Goal: Information Seeking & Learning: Understand process/instructions

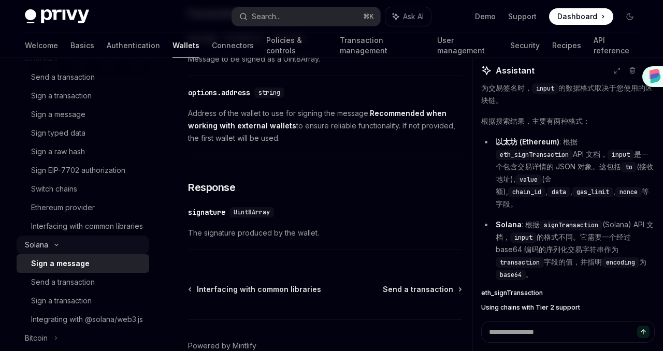
scroll to position [287, 0]
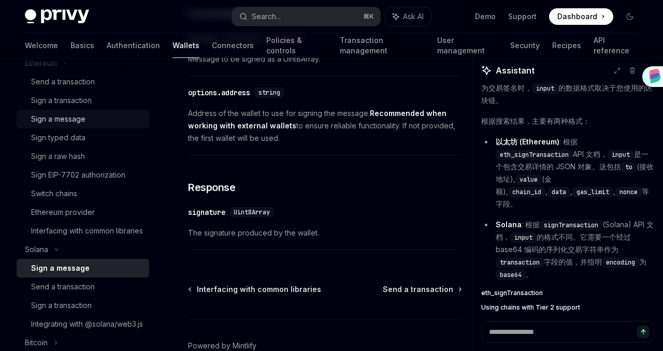
click at [72, 117] on div "Sign a message" at bounding box center [58, 119] width 54 height 12
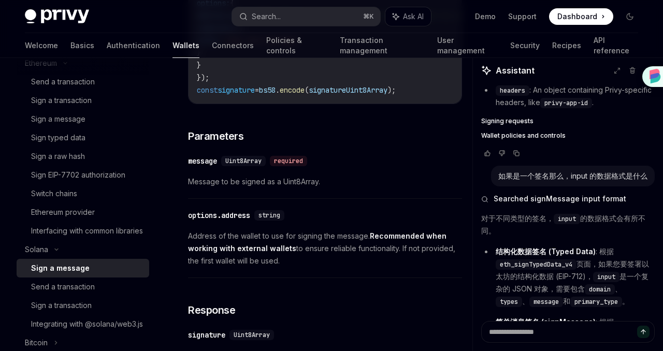
scroll to position [850, 0]
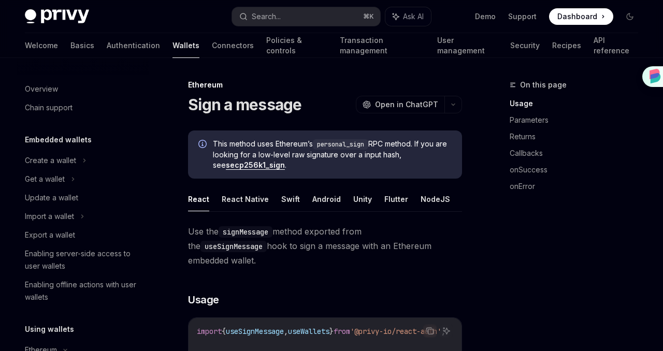
scroll to position [201, 0]
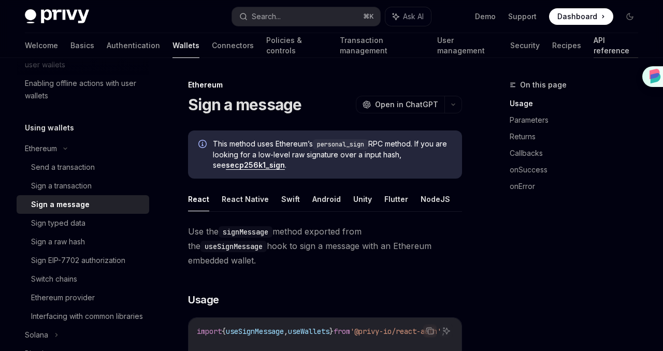
click at [593, 44] on link "API reference" at bounding box center [615, 45] width 45 height 25
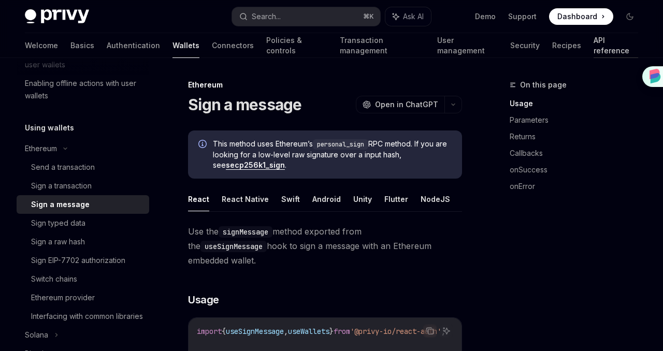
click at [593, 44] on link "API reference" at bounding box center [615, 45] width 45 height 25
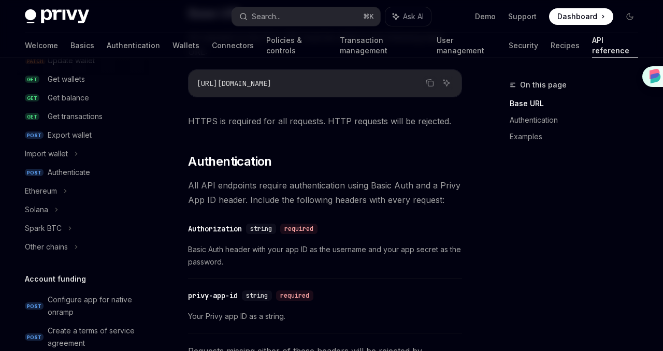
scroll to position [199, 0]
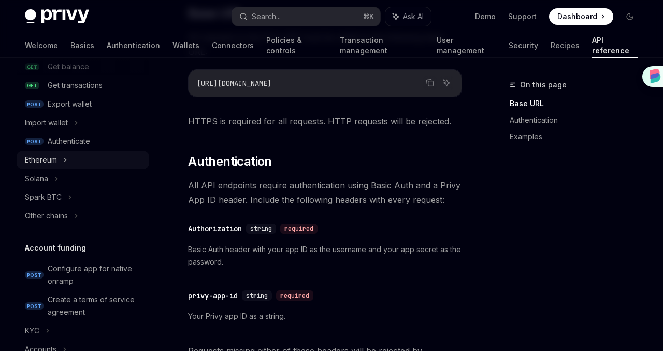
click at [83, 165] on div "Ethereum" at bounding box center [83, 160] width 133 height 19
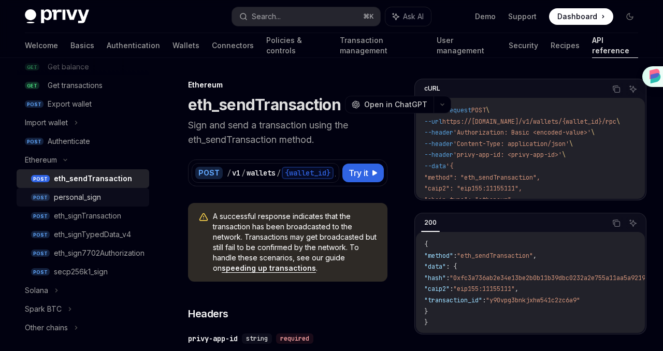
click at [106, 202] on div "personal_sign" at bounding box center [98, 197] width 89 height 12
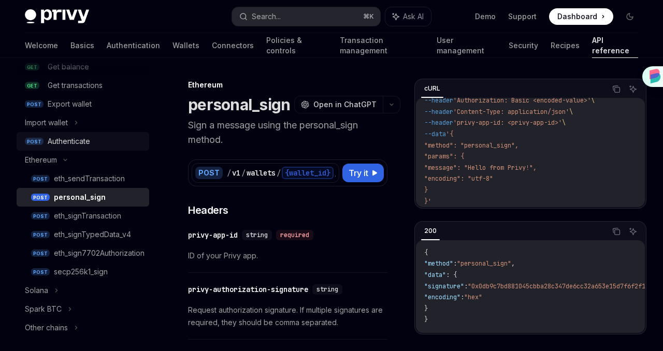
scroll to position [116, 0]
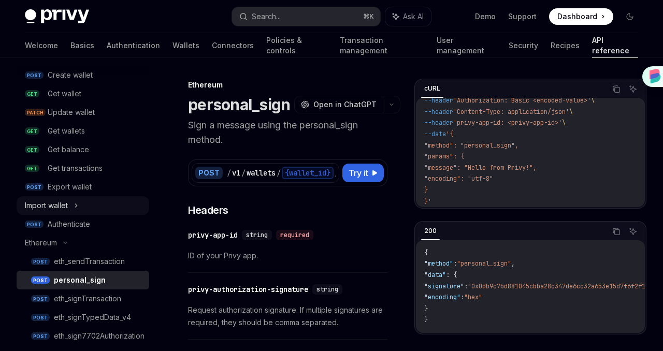
click at [73, 204] on div "Import wallet" at bounding box center [83, 205] width 133 height 19
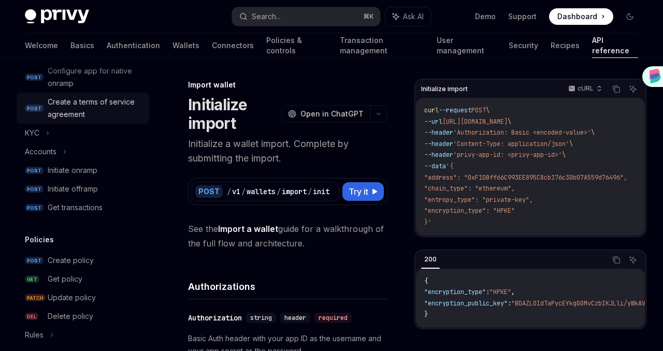
scroll to position [557, 0]
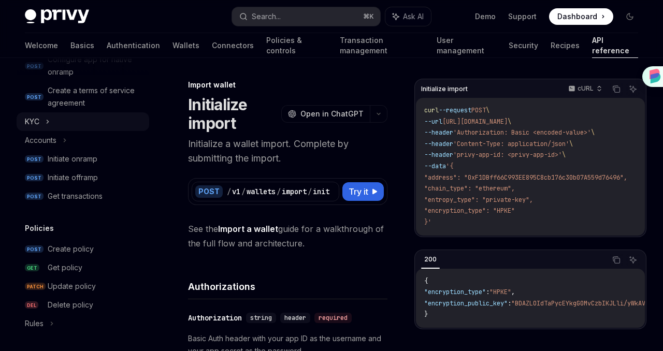
click at [47, 122] on icon at bounding box center [48, 121] width 4 height 12
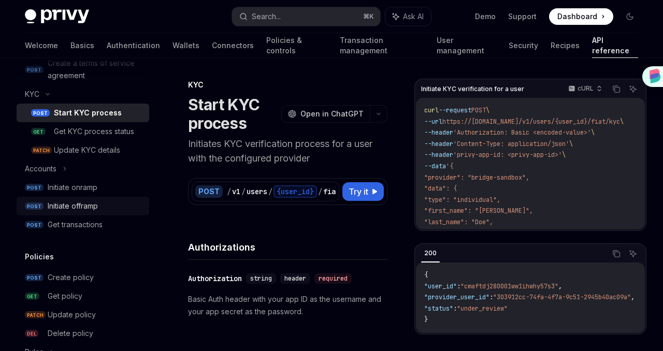
scroll to position [615, 0]
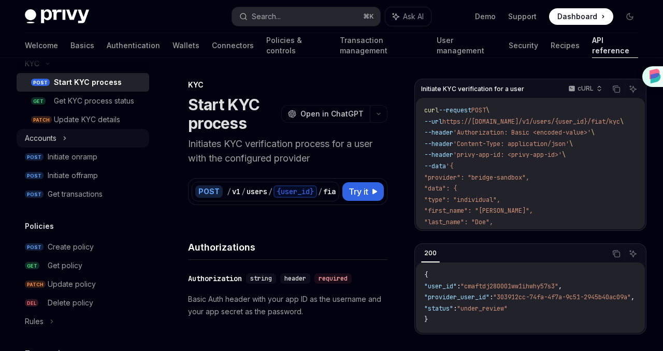
click at [52, 137] on div "Accounts" at bounding box center [41, 138] width 32 height 12
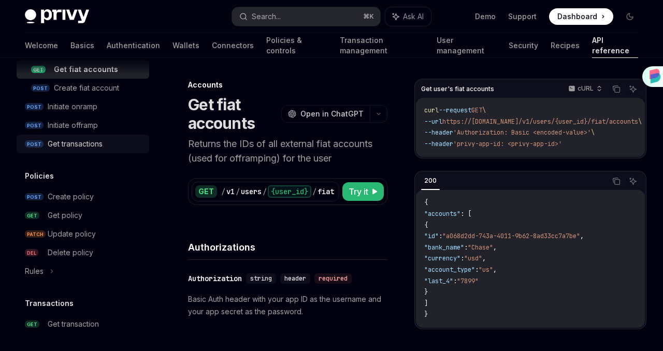
scroll to position [790, 0]
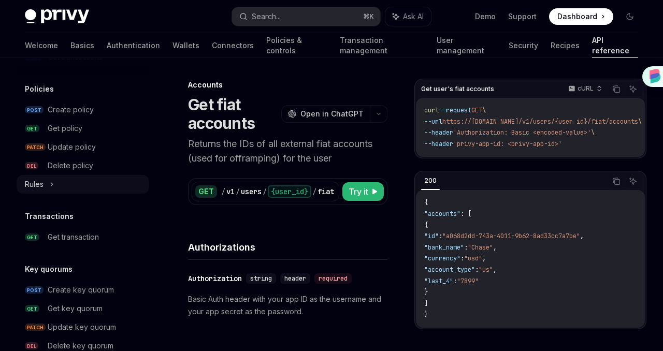
click at [77, 187] on div "Rules" at bounding box center [83, 184] width 133 height 19
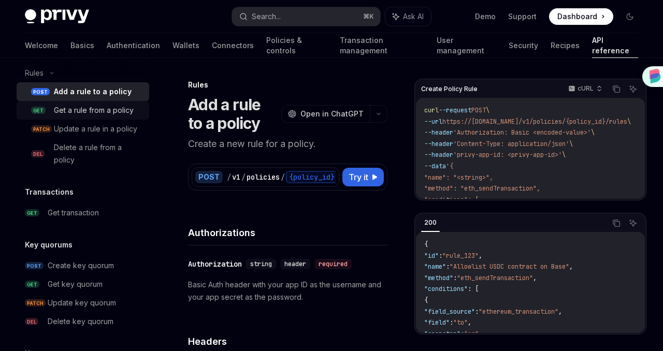
scroll to position [987, 0]
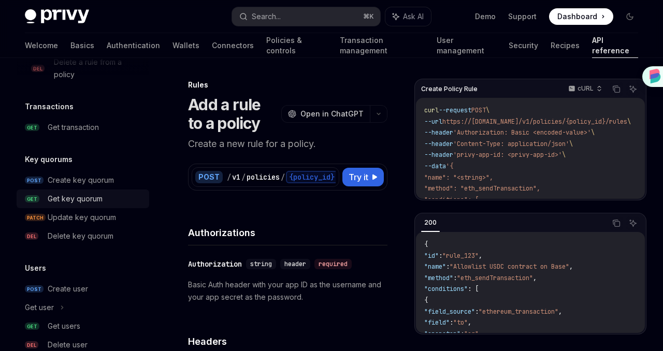
click at [81, 204] on div "Get key quorum" at bounding box center [75, 199] width 55 height 12
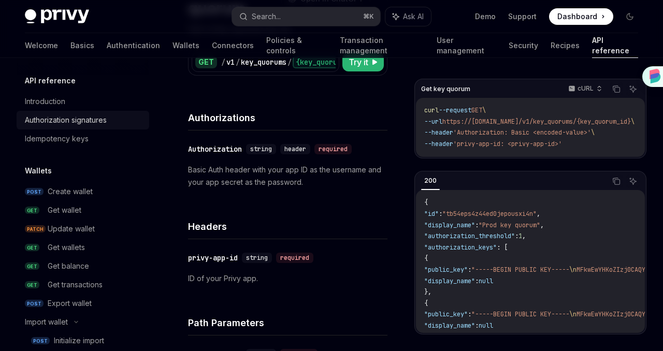
click at [82, 120] on div "Authorization signatures" at bounding box center [66, 120] width 82 height 12
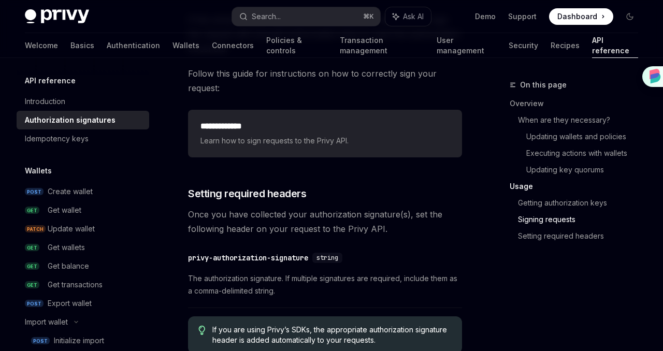
scroll to position [1884, 0]
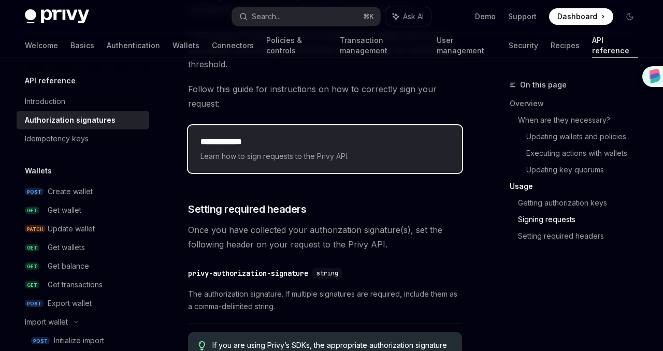
click at [277, 152] on div "**********" at bounding box center [325, 149] width 274 height 48
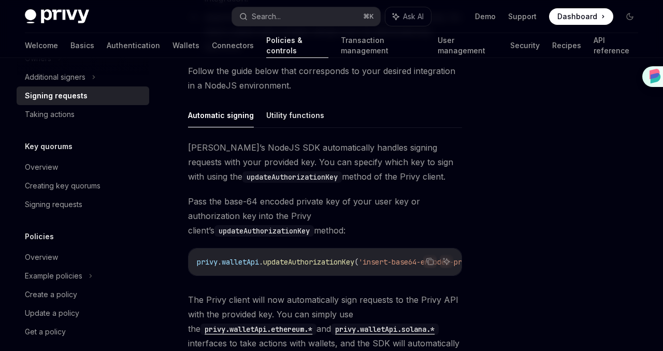
scroll to position [378, 0]
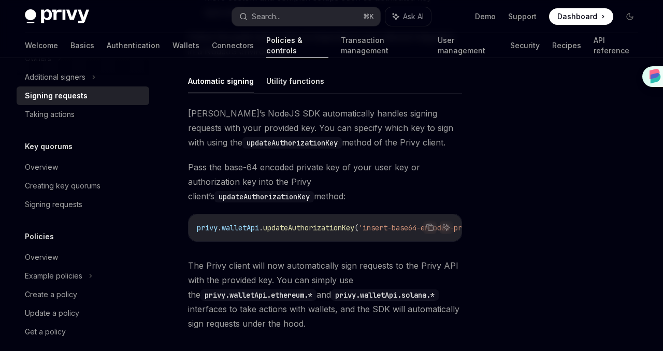
click at [303, 98] on div "Automatic signing Utility functions Privy’s NodeJS SDK automatically handles si…" at bounding box center [325, 200] width 274 height 262
click at [301, 93] on button "Utility functions" at bounding box center [295, 81] width 58 height 24
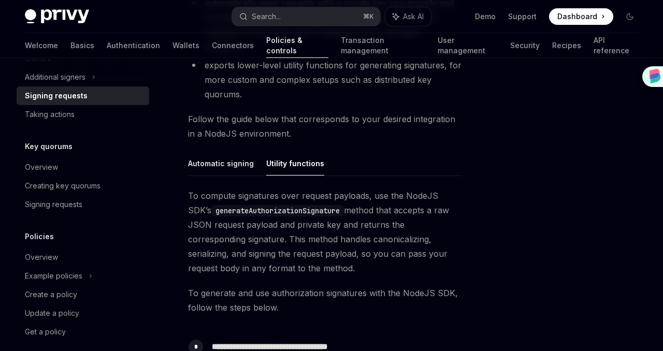
scroll to position [275, 0]
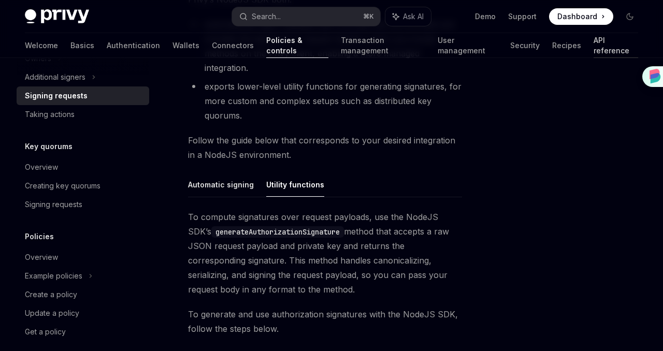
click at [593, 42] on link "API reference" at bounding box center [615, 45] width 45 height 25
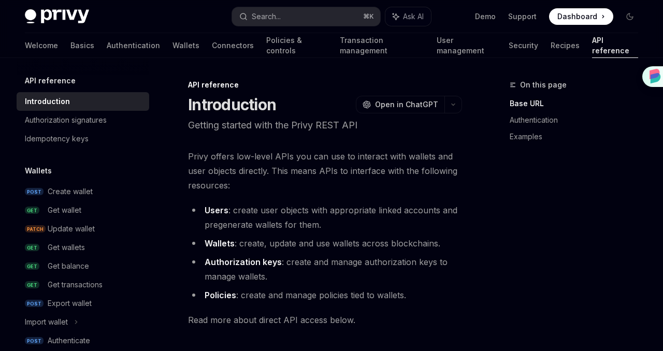
click at [592, 50] on link "API reference" at bounding box center [615, 45] width 46 height 25
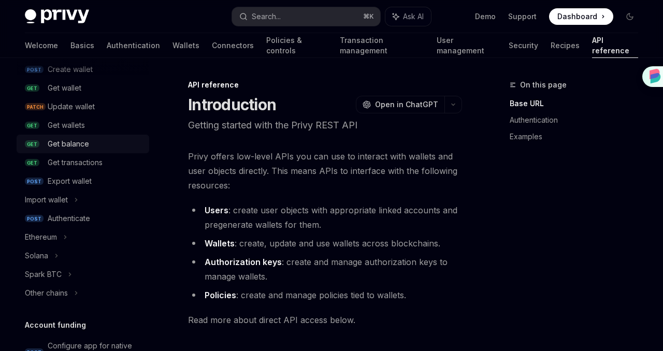
scroll to position [136, 0]
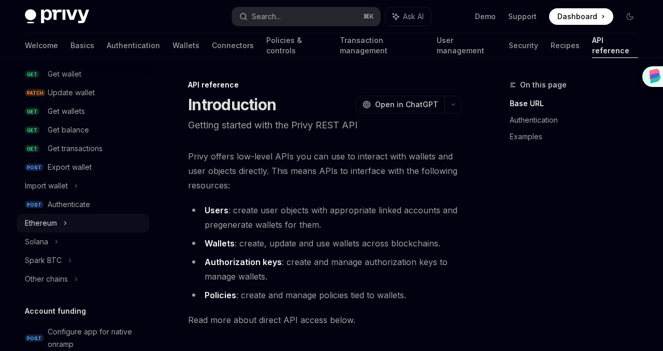
click at [75, 225] on div "Ethereum" at bounding box center [83, 223] width 133 height 19
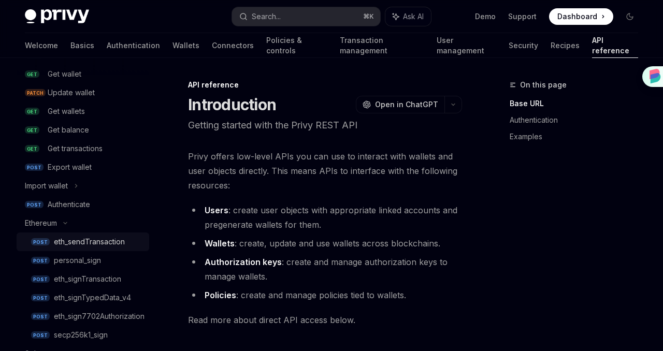
click at [81, 238] on div "eth_sendTransaction" at bounding box center [89, 242] width 71 height 12
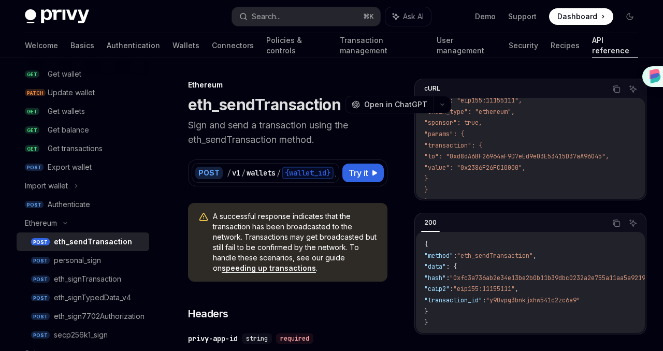
scroll to position [75, 0]
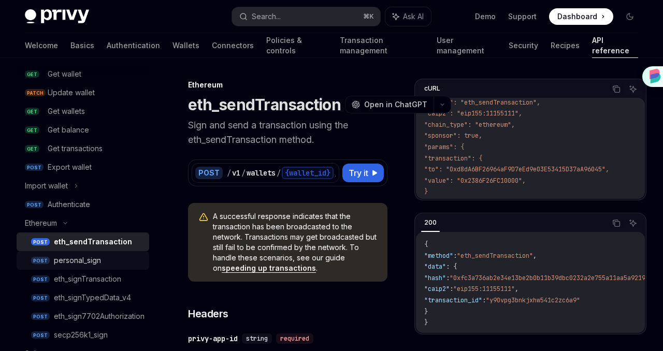
click at [119, 264] on div "personal_sign" at bounding box center [98, 260] width 89 height 12
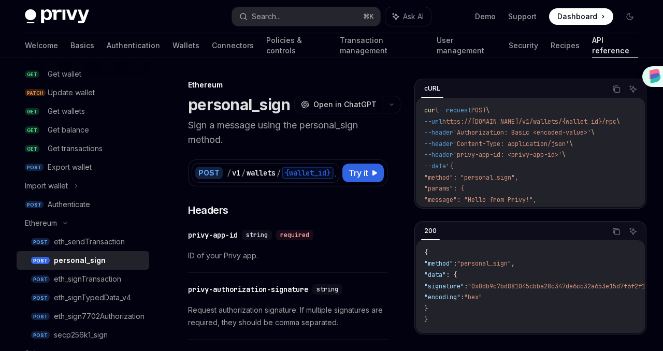
click at [97, 261] on div "personal_sign" at bounding box center [80, 260] width 52 height 12
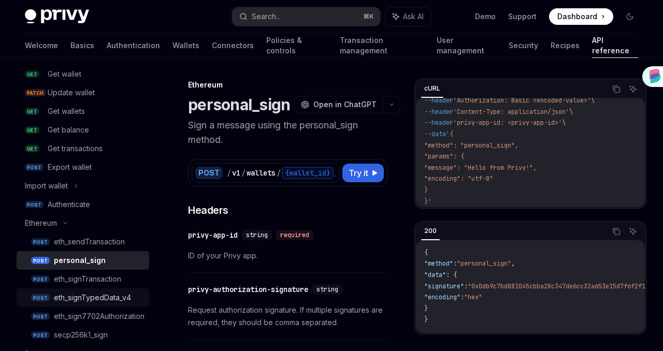
click at [105, 290] on link "POST eth_signTypedData_v4" at bounding box center [83, 297] width 133 height 19
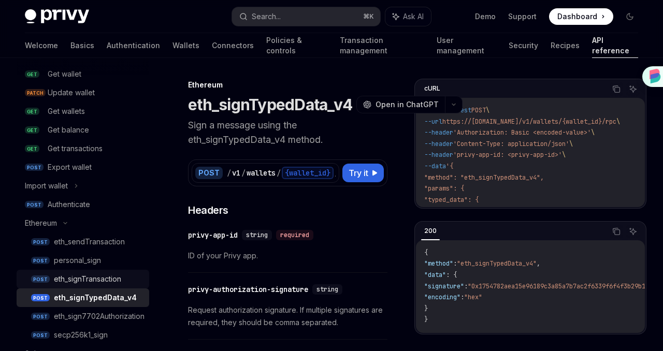
click at [102, 283] on div "eth_signTransaction" at bounding box center [87, 279] width 67 height 12
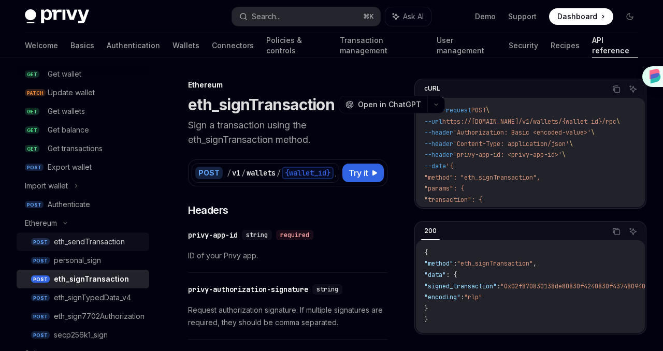
click at [75, 246] on div "eth_sendTransaction" at bounding box center [89, 242] width 71 height 12
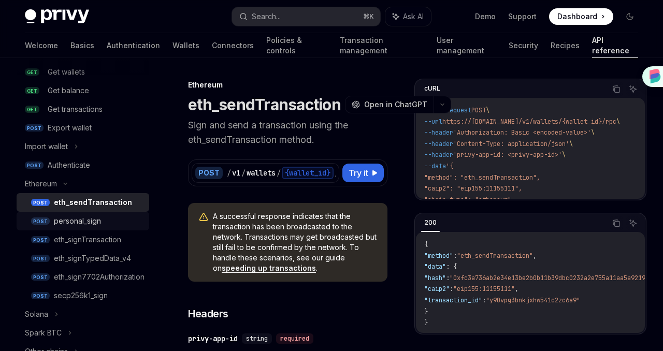
scroll to position [249, 0]
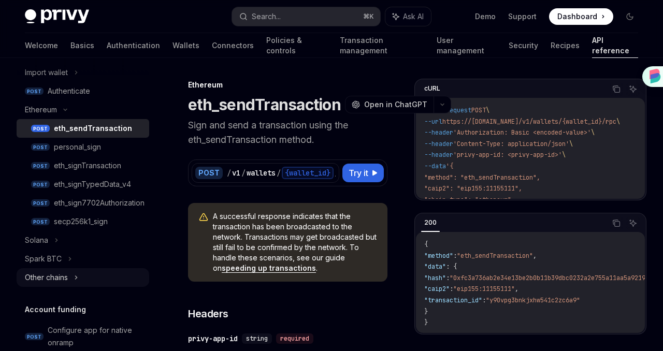
click at [68, 270] on div "Other chains" at bounding box center [83, 277] width 133 height 19
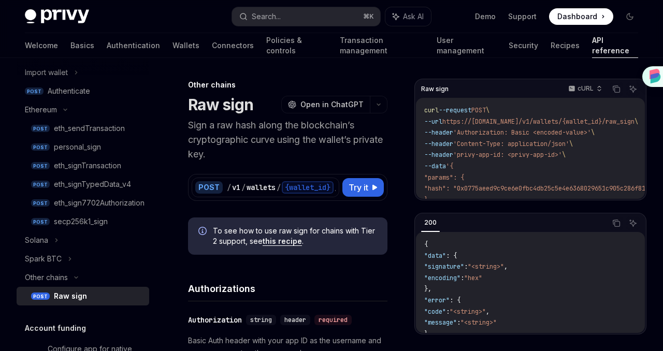
click at [72, 296] on div "Raw sign" at bounding box center [70, 296] width 33 height 12
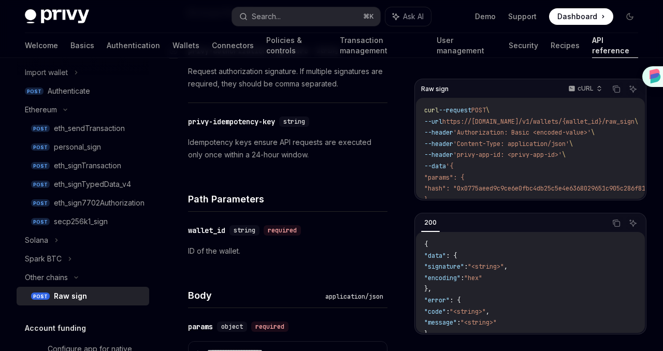
scroll to position [592, 0]
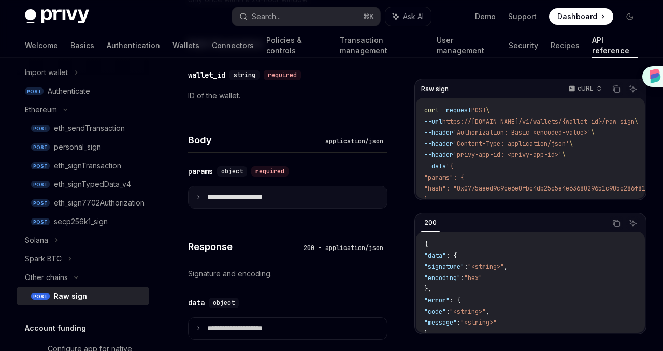
click at [258, 195] on p "**********" at bounding box center [243, 197] width 72 height 9
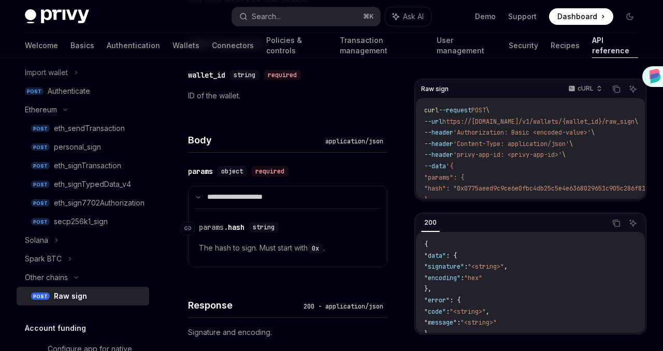
scroll to position [756, 0]
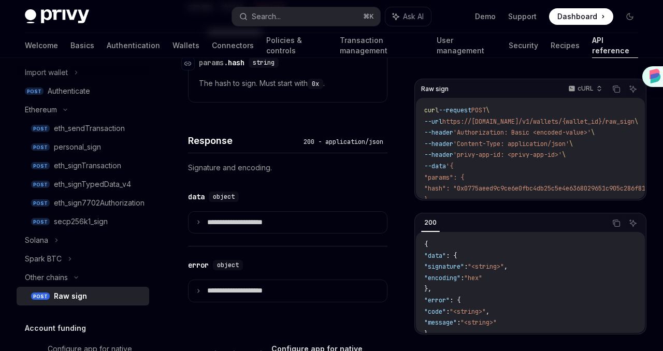
click at [254, 224] on p "**********" at bounding box center [243, 222] width 72 height 9
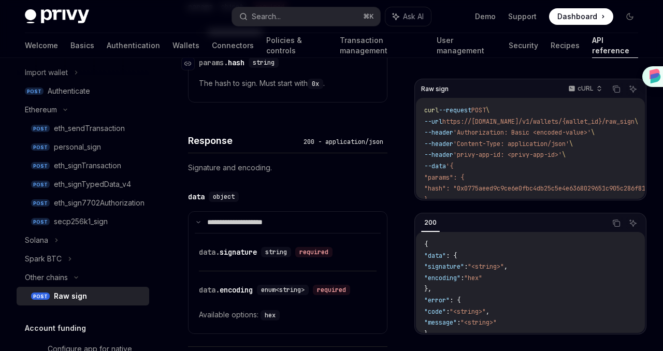
click at [254, 224] on p "**********" at bounding box center [241, 222] width 69 height 9
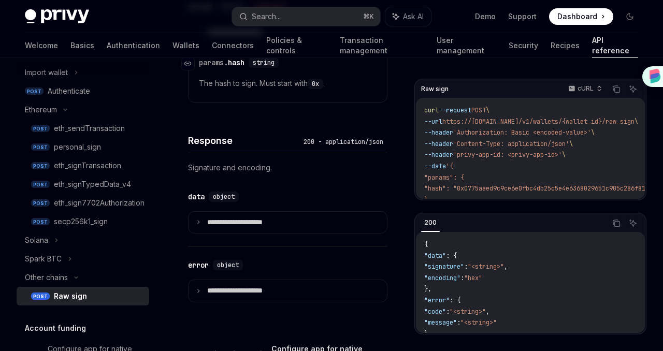
click at [254, 224] on p "**********" at bounding box center [243, 222] width 72 height 9
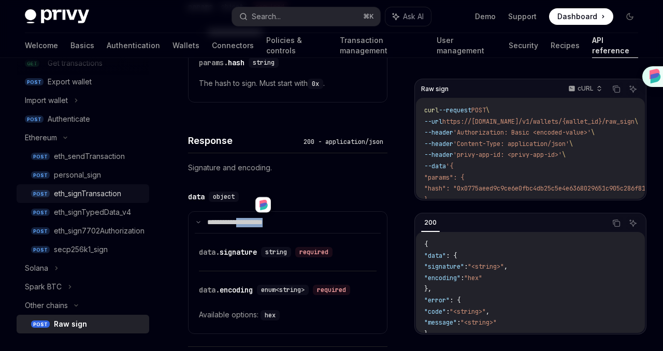
scroll to position [196, 0]
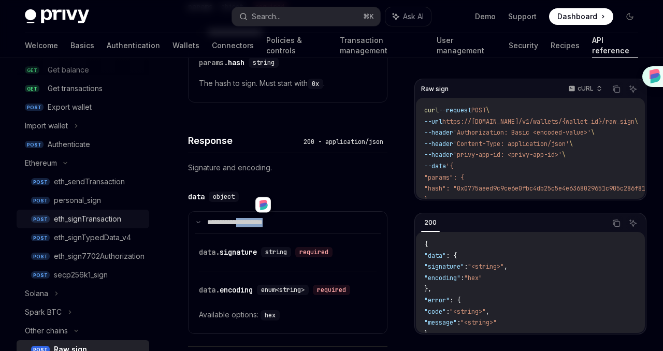
click at [78, 214] on div "eth_signTransaction" at bounding box center [87, 219] width 67 height 12
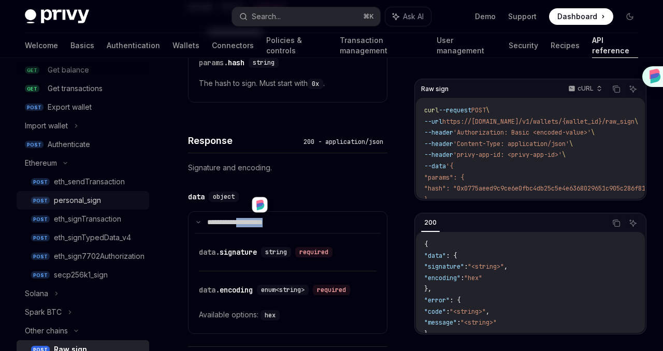
click at [74, 202] on div "personal_sign" at bounding box center [77, 200] width 47 height 12
type textarea "*"
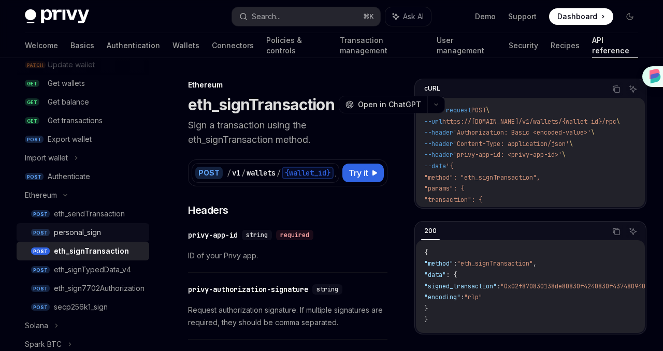
scroll to position [101, 0]
